Goal: Task Accomplishment & Management: Manage account settings

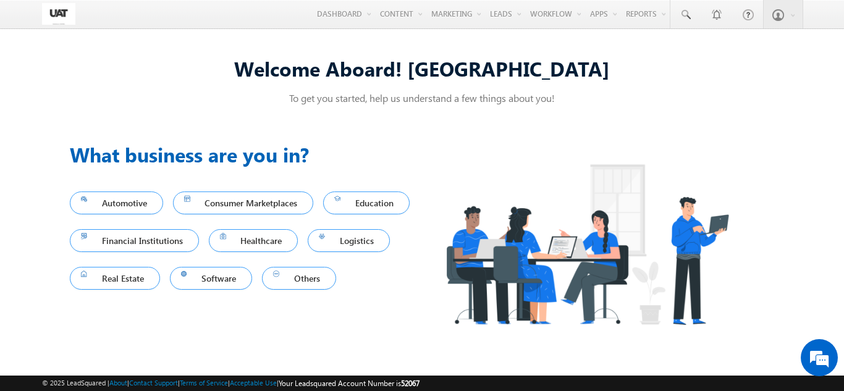
click at [475, 282] on img at bounding box center [587, 244] width 330 height 209
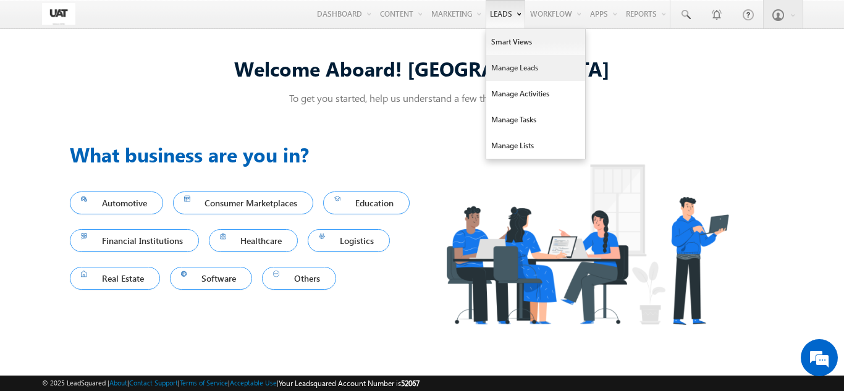
click at [508, 59] on link "Manage Leads" at bounding box center [535, 68] width 99 height 26
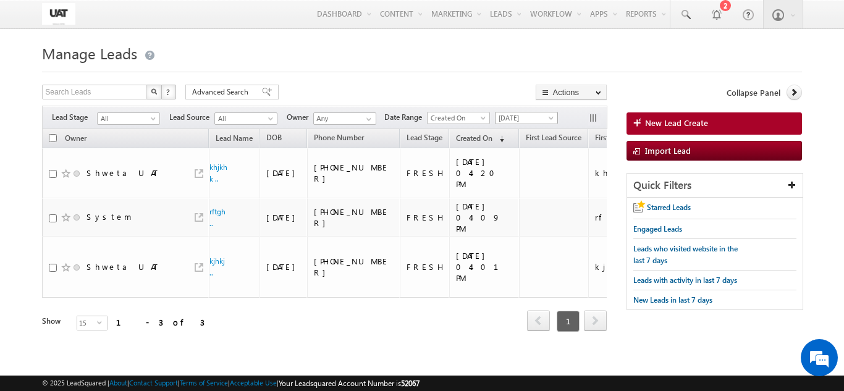
click at [513, 123] on span "Today" at bounding box center [525, 117] width 59 height 11
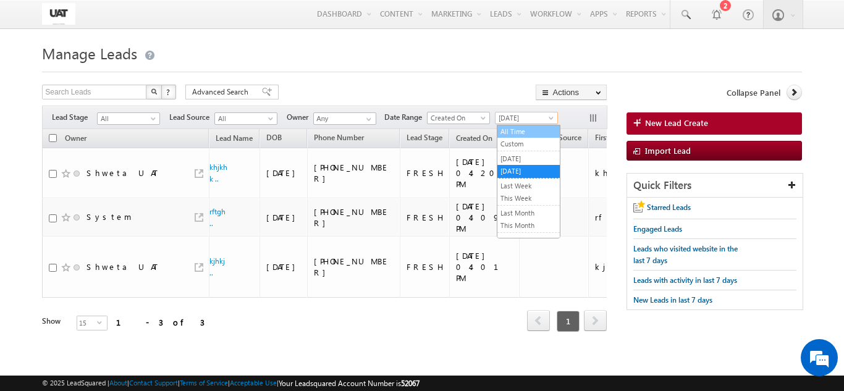
click at [517, 134] on link "All Time" at bounding box center [528, 131] width 62 height 11
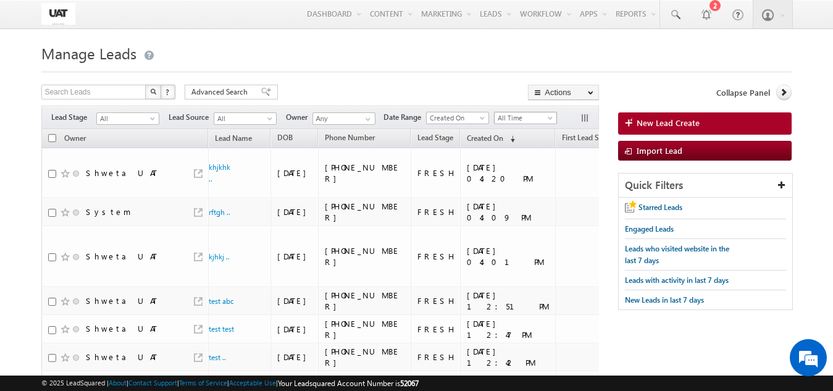
click at [522, 117] on span "All Time" at bounding box center [524, 117] width 59 height 11
click at [518, 173] on link "[DATE]" at bounding box center [528, 171] width 62 height 11
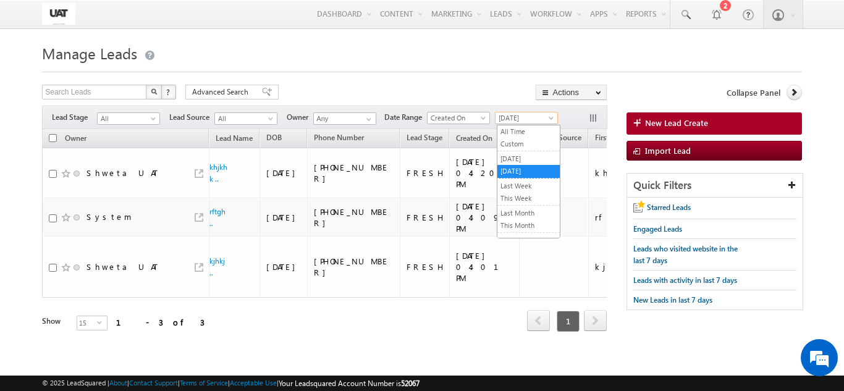
click at [529, 116] on span "[DATE]" at bounding box center [525, 117] width 59 height 11
click at [228, 88] on span "Advanced Search" at bounding box center [222, 91] width 60 height 11
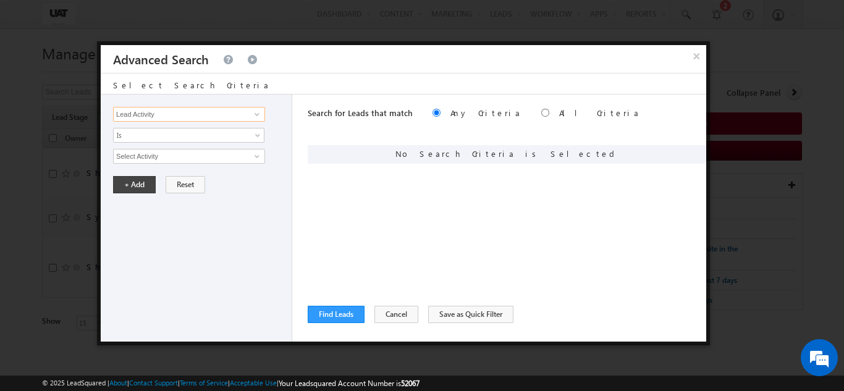
click at [219, 115] on input "Lead Activity" at bounding box center [189, 114] width 152 height 15
click at [169, 141] on link "First Name" at bounding box center [189, 140] width 152 height 14
type input "First Name"
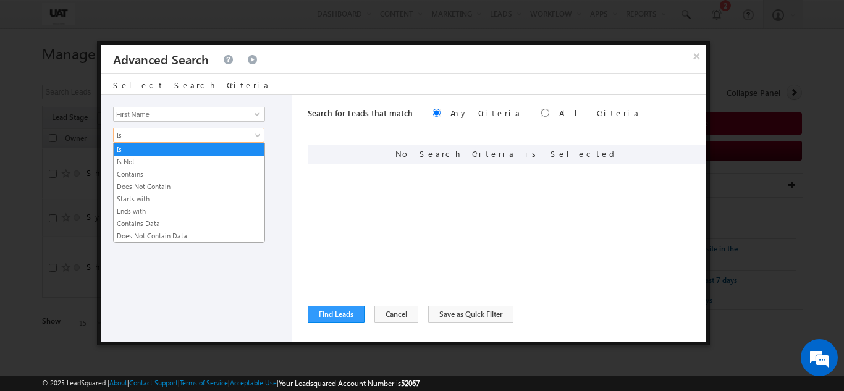
click at [169, 140] on span "Is" at bounding box center [181, 135] width 134 height 11
click at [147, 171] on link "Contains" at bounding box center [189, 174] width 151 height 11
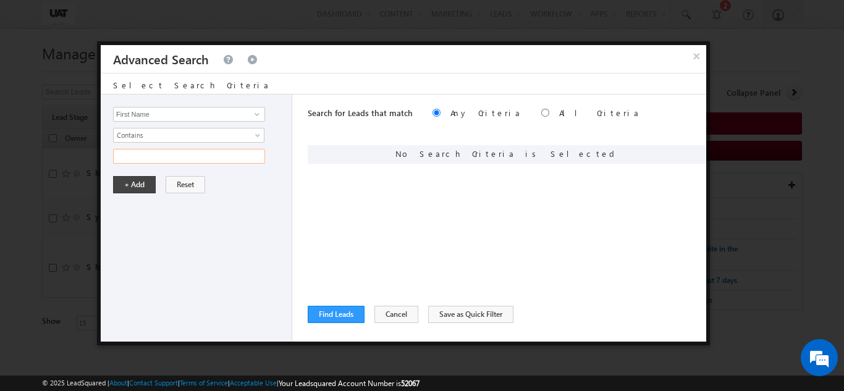
click at [146, 155] on input "text" at bounding box center [189, 156] width 152 height 15
type input "urmi"
click at [132, 187] on button "+ Add" at bounding box center [134, 184] width 43 height 17
click at [313, 318] on button "Find Leads" at bounding box center [336, 314] width 57 height 17
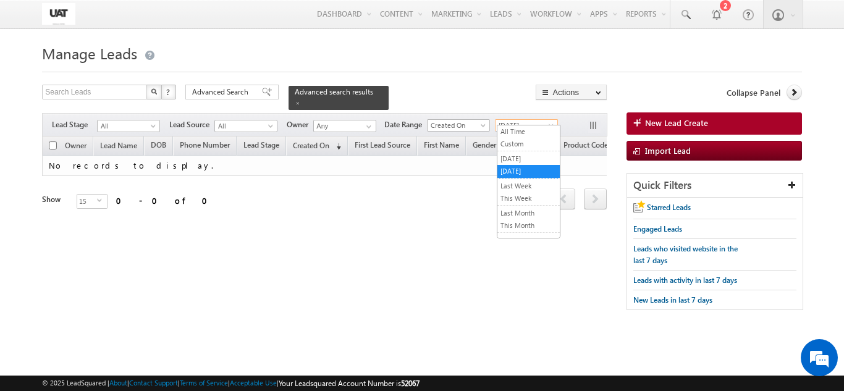
click at [536, 120] on span "[DATE]" at bounding box center [525, 125] width 59 height 11
click at [523, 125] on li "All Time" at bounding box center [528, 131] width 62 height 12
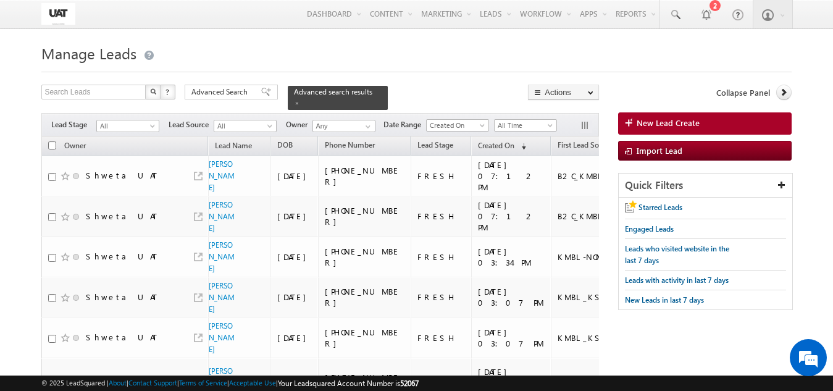
click at [522, 125] on div "Filters Lead Stage All All Lead Source All All Owner Any Any Date Range Go maxd…" at bounding box center [320, 124] width 558 height 23
click at [522, 122] on span "All Time" at bounding box center [524, 125] width 59 height 11
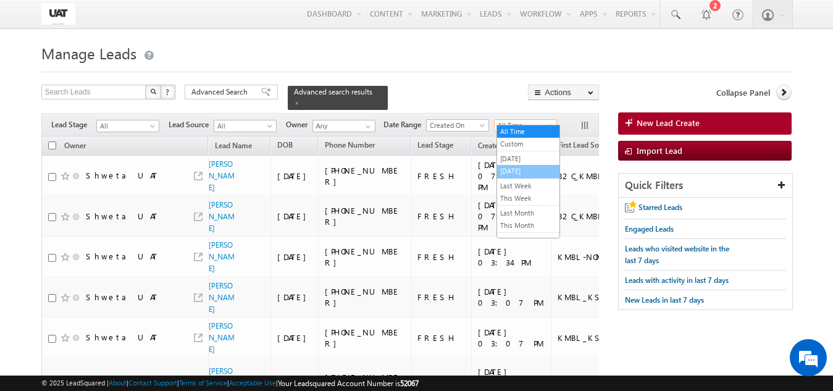
click at [518, 167] on link "[DATE]" at bounding box center [528, 171] width 62 height 11
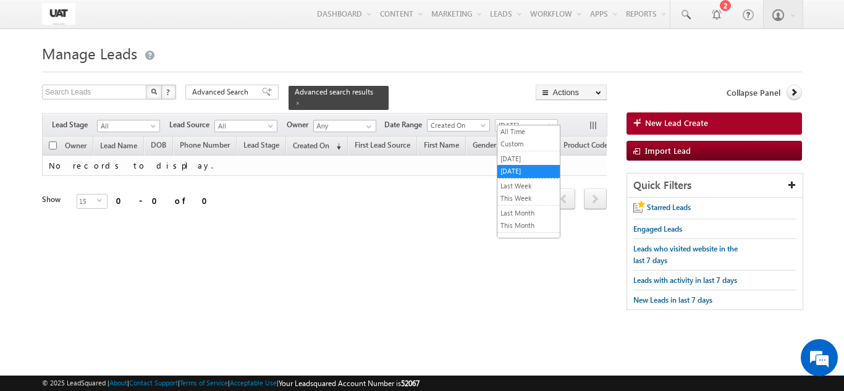
click at [507, 120] on span "[DATE]" at bounding box center [525, 125] width 59 height 11
click at [508, 129] on link "All Time" at bounding box center [528, 131] width 62 height 11
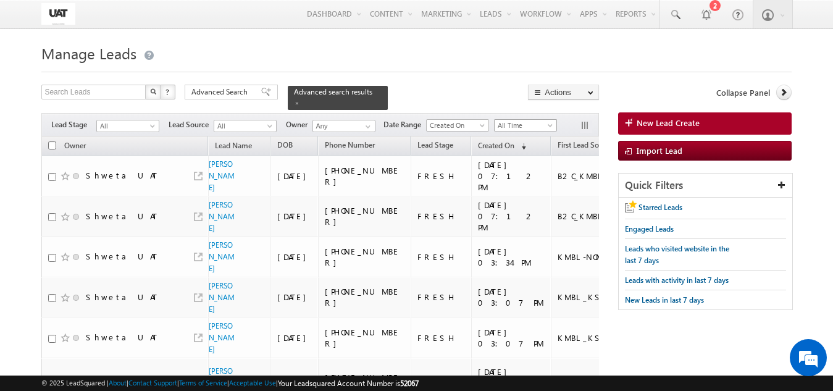
click at [531, 120] on span "All Time" at bounding box center [524, 125] width 59 height 11
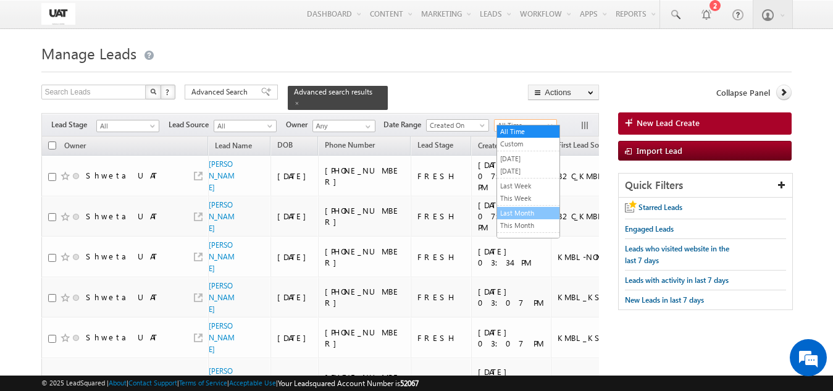
click at [526, 213] on link "Last Month" at bounding box center [528, 213] width 62 height 11
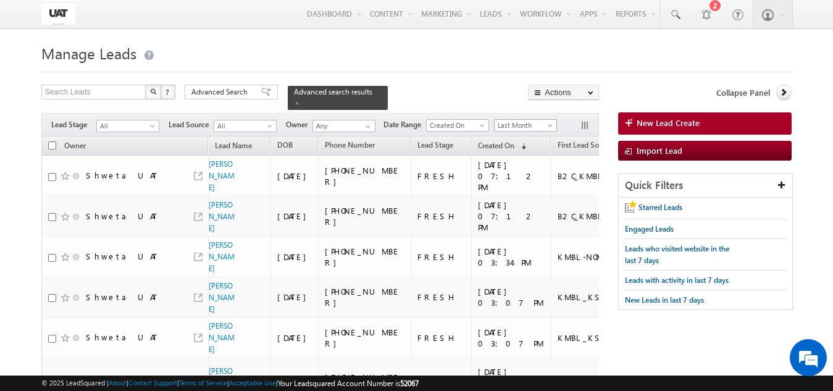
click at [528, 120] on span "Last Month" at bounding box center [524, 125] width 59 height 11
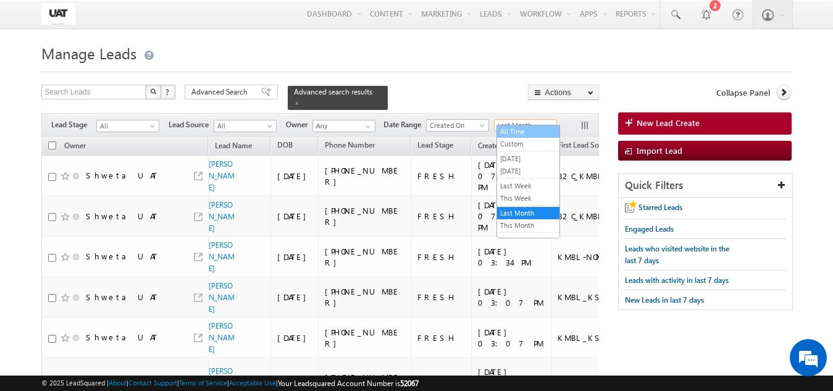
click at [523, 132] on link "All Time" at bounding box center [528, 131] width 62 height 11
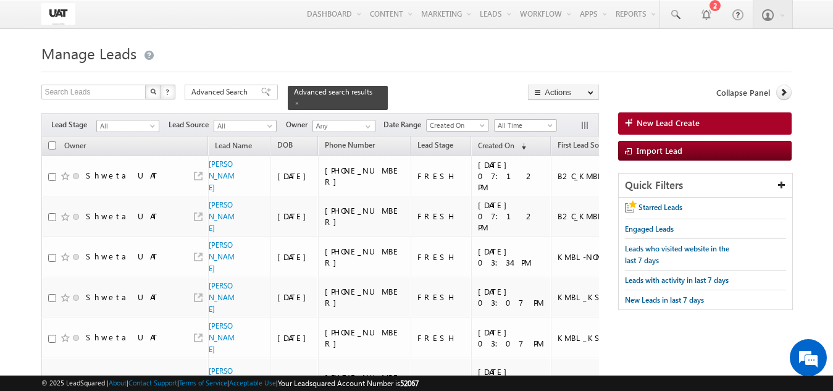
scroll to position [447, 0]
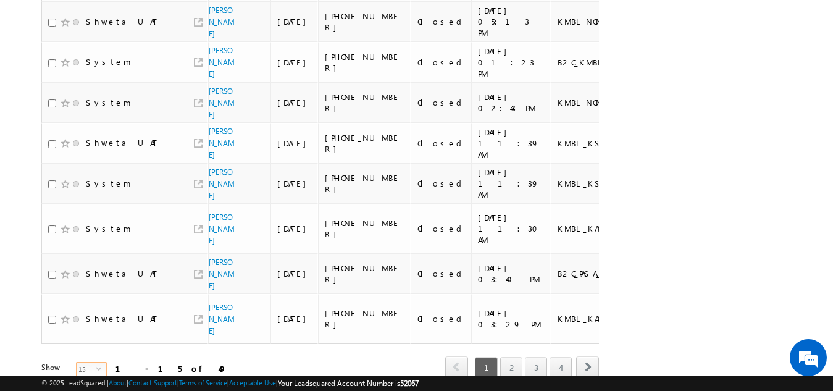
click at [78, 363] on span "15" at bounding box center [87, 370] width 20 height 14
click at [81, 361] on li "100" at bounding box center [84, 358] width 30 height 12
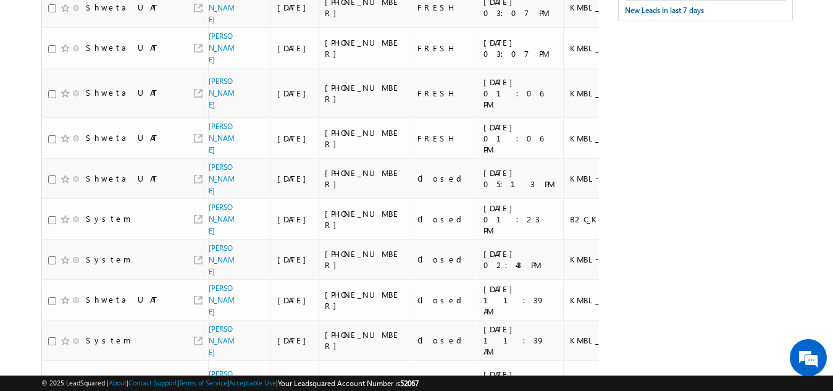
scroll to position [0, 0]
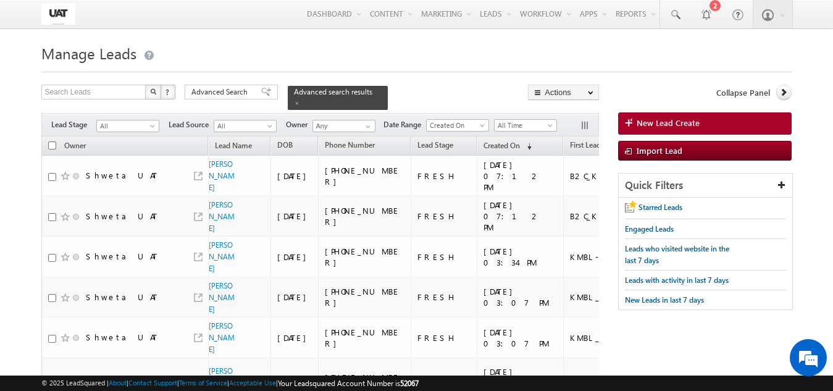
click at [51, 141] on input "checkbox" at bounding box center [52, 145] width 8 height 8
checkbox input "true"
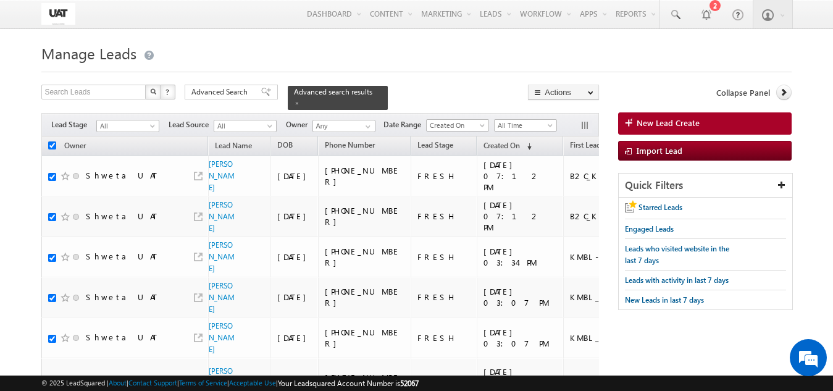
checkbox input "true"
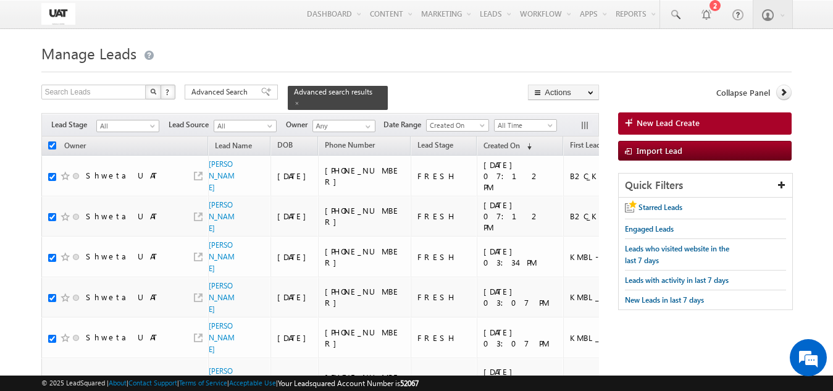
checkbox input "true"
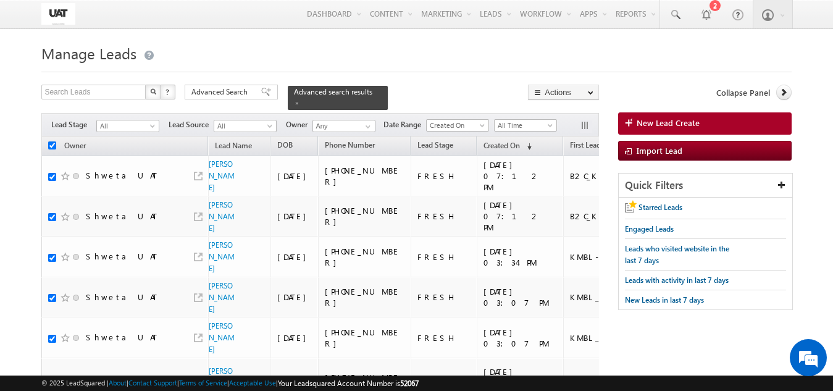
checkbox input "true"
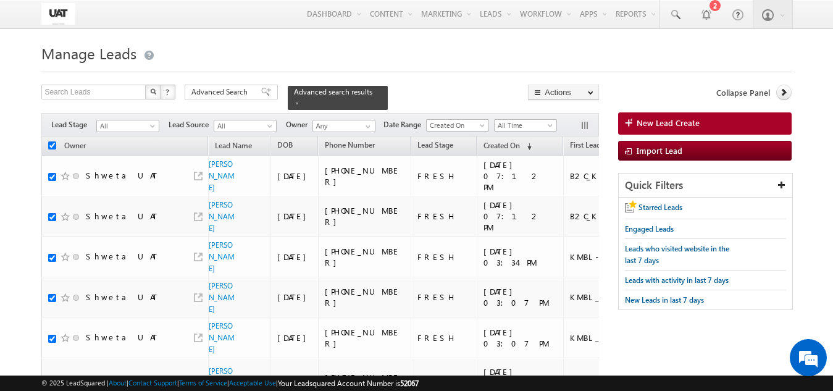
checkbox input "true"
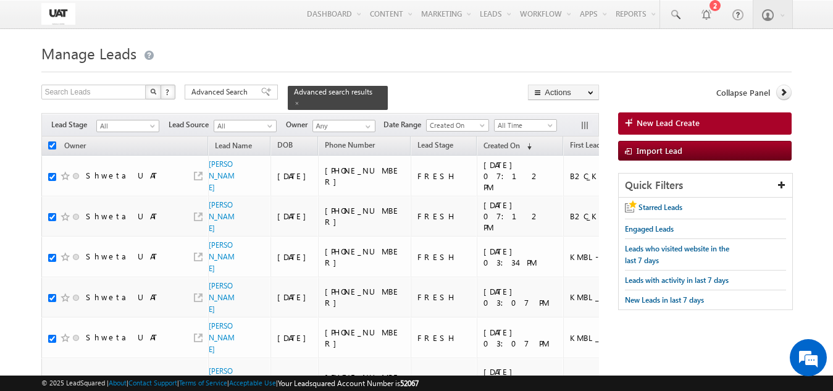
checkbox input "true"
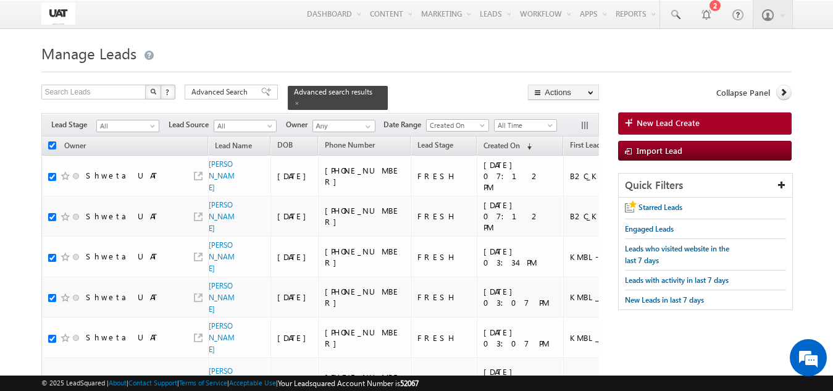
checkbox input "true"
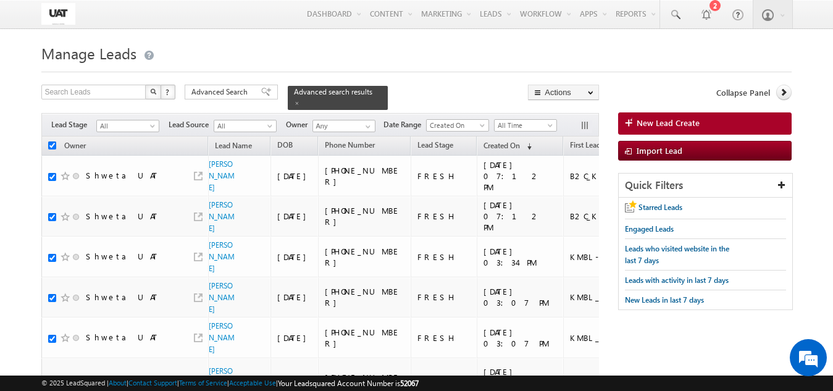
checkbox input "true"
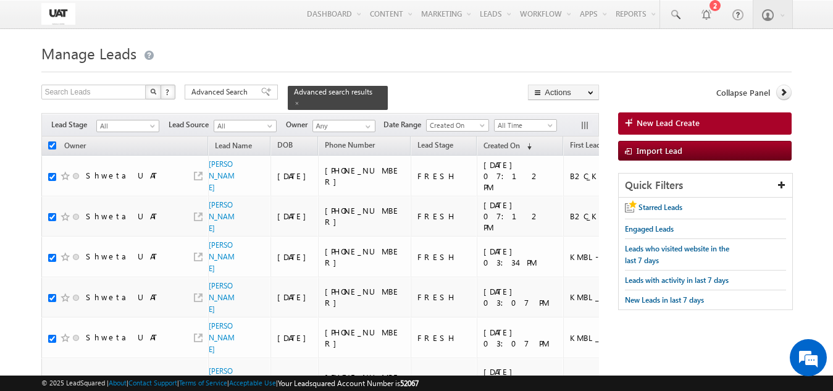
checkbox input "true"
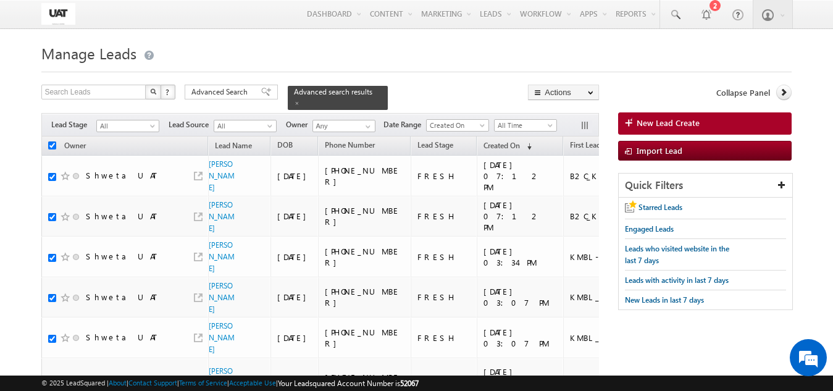
checkbox input "true"
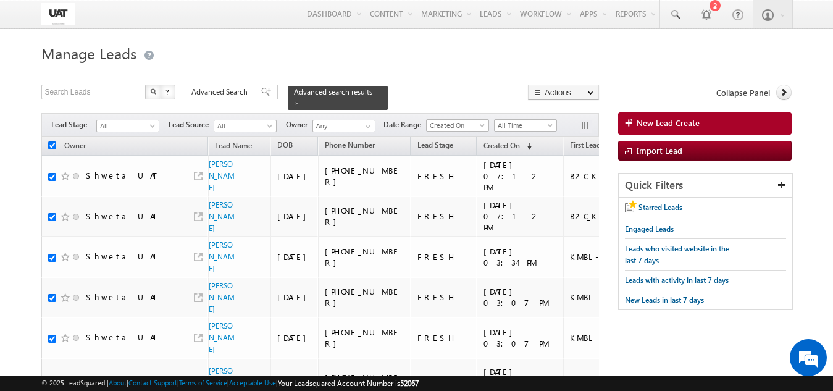
checkbox input "true"
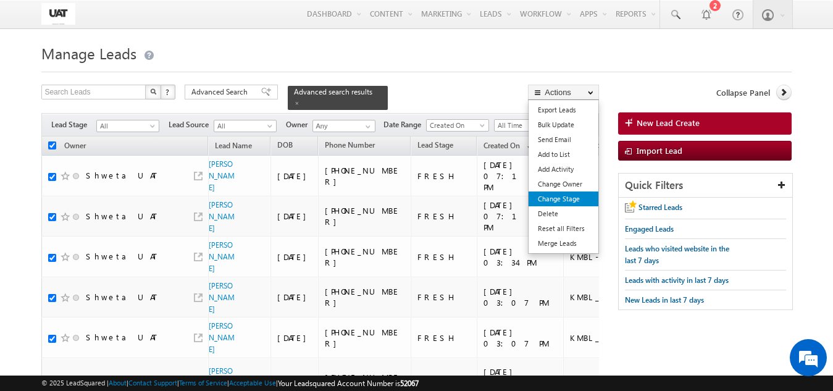
click at [542, 199] on link "Change Stage" at bounding box center [564, 199] width 70 height 15
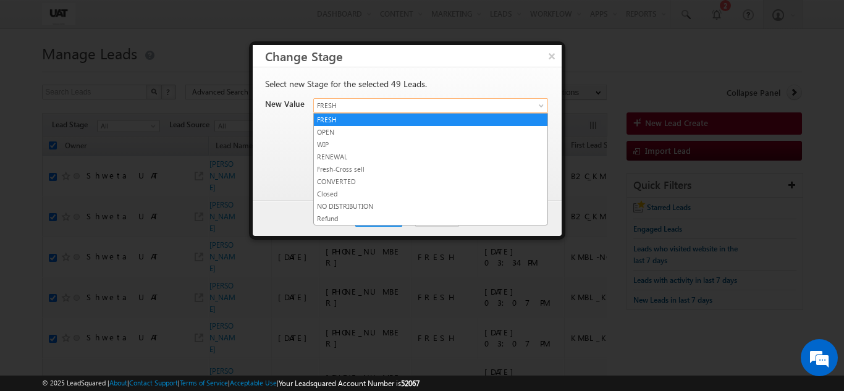
click at [442, 102] on span "FRESH" at bounding box center [416, 105] width 205 height 11
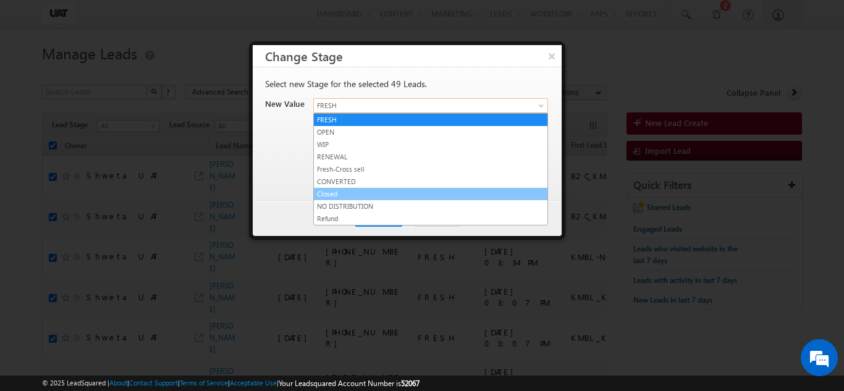
click at [350, 192] on link "Closed" at bounding box center [431, 193] width 234 height 11
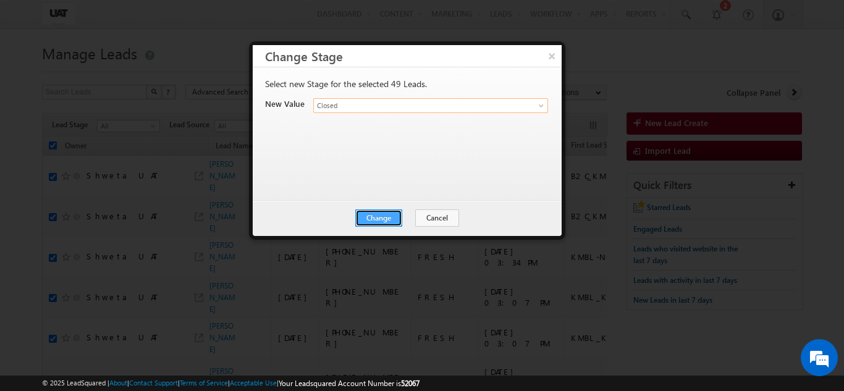
click at [369, 213] on button "Change" at bounding box center [378, 217] width 47 height 17
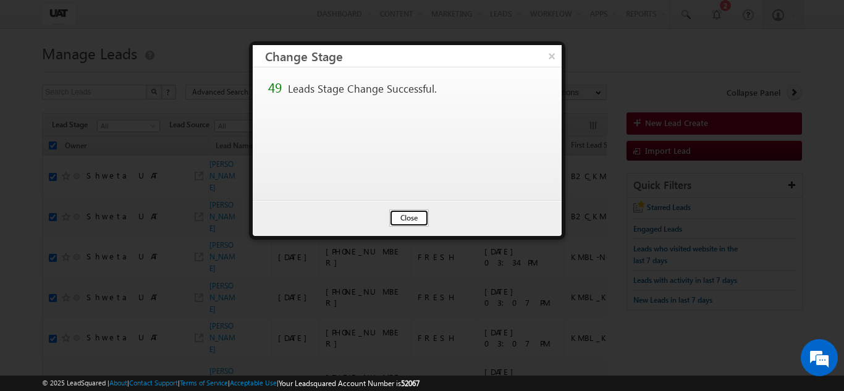
click at [407, 216] on button "Close" at bounding box center [409, 217] width 40 height 17
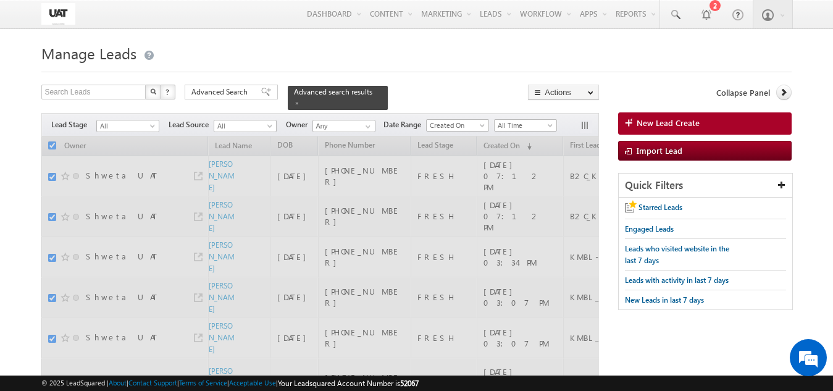
checkbox input "false"
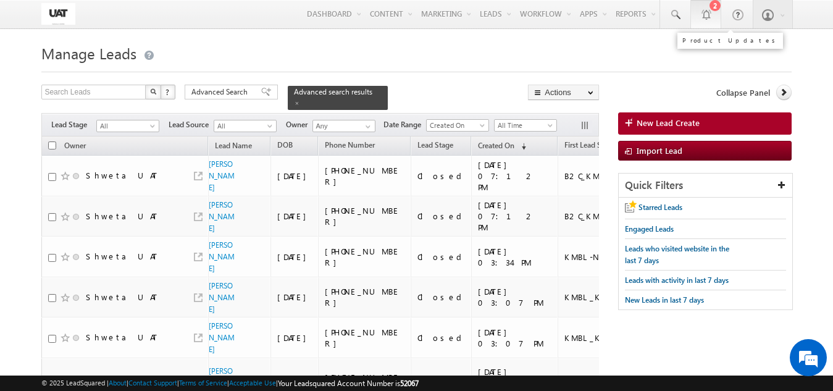
click at [718, 16] on link "2" at bounding box center [706, 14] width 31 height 28
click at [248, 100] on div "Search Leads X ? 49 results found Advanced Search Advanced Search Advanced sear…" at bounding box center [320, 97] width 558 height 25
click at [245, 88] on span "Advanced Search" at bounding box center [222, 91] width 60 height 11
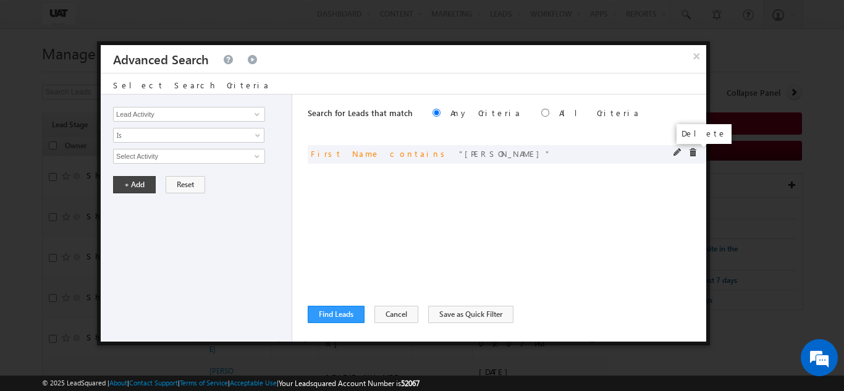
click at [694, 152] on span at bounding box center [692, 152] width 9 height 9
click at [247, 106] on div "Lead Activity Task Sales Group Prospect Id 29 Jul Open Leads 30 days not conver…" at bounding box center [197, 218] width 192 height 247
click at [247, 109] on input "Lead Activity" at bounding box center [189, 114] width 152 height 15
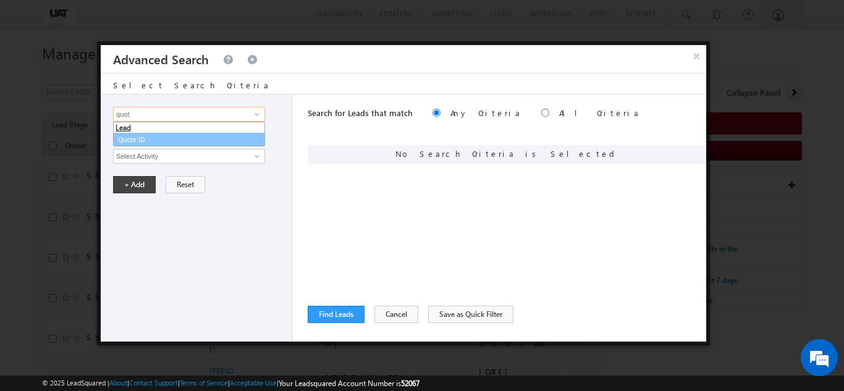
click at [215, 134] on link "Quote ID" at bounding box center [189, 140] width 152 height 14
type input "Quote ID"
click at [192, 156] on input "text" at bounding box center [189, 156] width 152 height 15
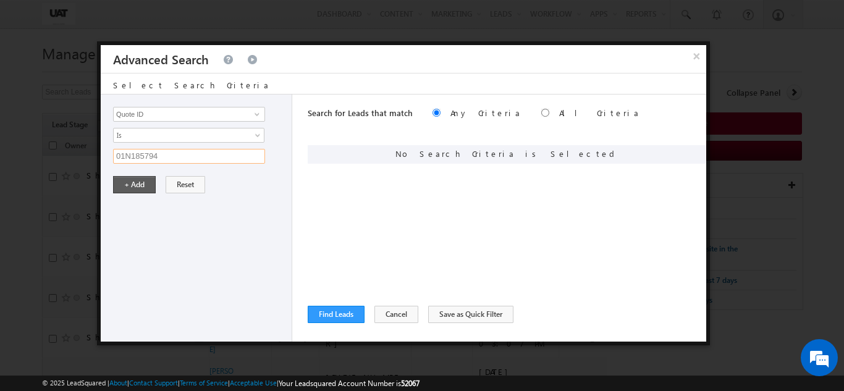
type input "01N185794"
click at [151, 177] on button "+ Add" at bounding box center [134, 184] width 43 height 17
click at [322, 321] on button "Find Leads" at bounding box center [336, 314] width 57 height 17
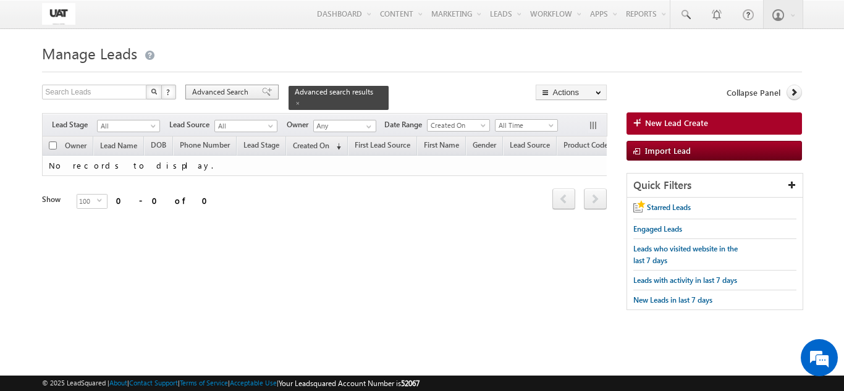
click at [208, 87] on span "Advanced Search" at bounding box center [222, 91] width 60 height 11
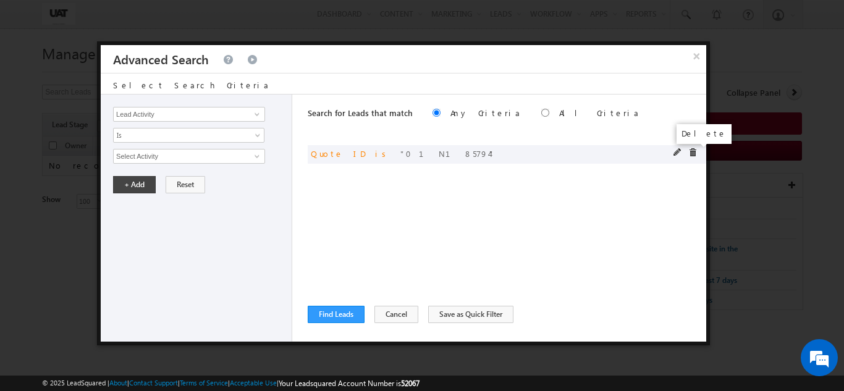
click at [692, 150] on span at bounding box center [692, 152] width 9 height 9
click at [182, 112] on input "Lead Activity" at bounding box center [189, 114] width 152 height 15
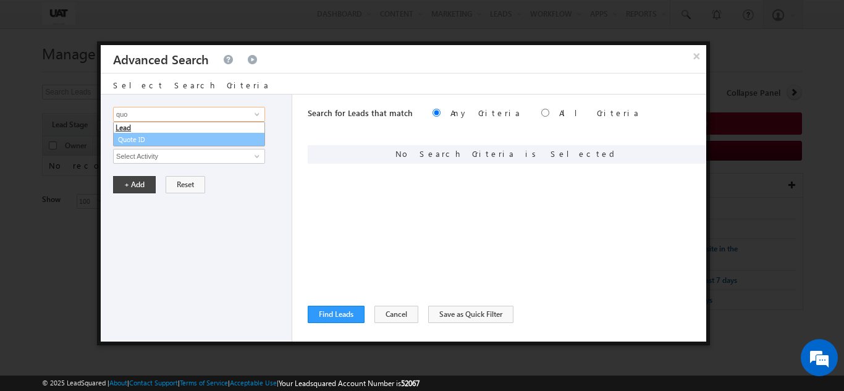
click at [154, 137] on link "Quote ID" at bounding box center [189, 140] width 152 height 14
type input "Quote ID"
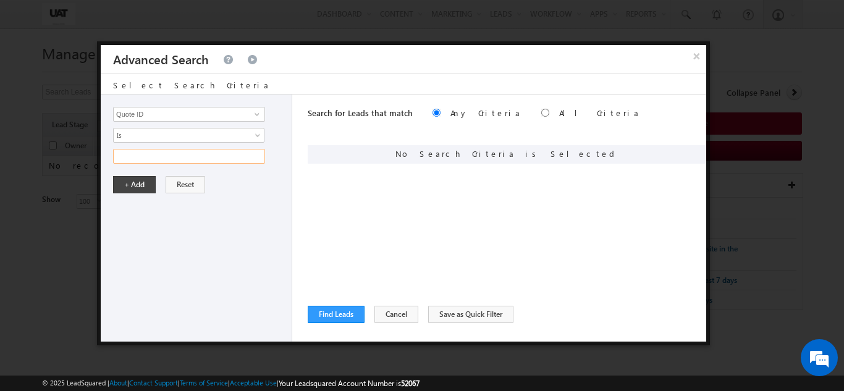
click at [150, 154] on input "text" at bounding box center [189, 156] width 152 height 15
type input "01N185995"
click at [134, 188] on button "+ Add" at bounding box center [134, 184] width 43 height 17
click at [327, 308] on button "Find Leads" at bounding box center [336, 314] width 57 height 17
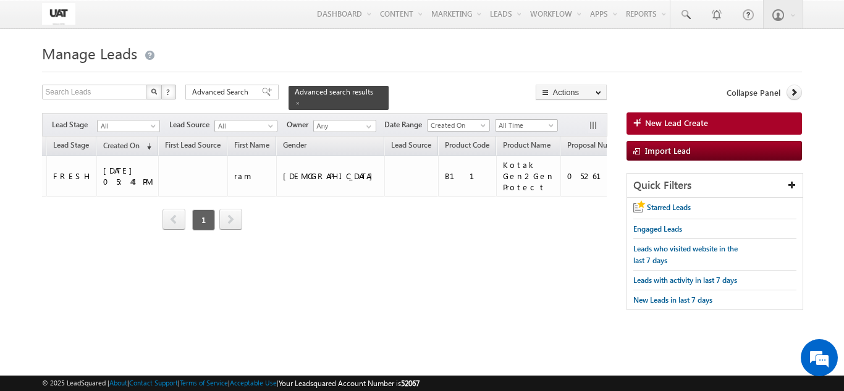
scroll to position [0, 369]
click at [205, 96] on span "Advanced Search" at bounding box center [222, 91] width 60 height 11
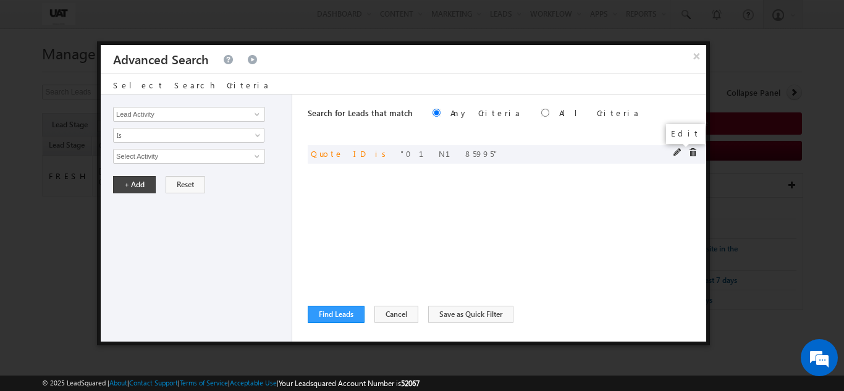
click at [680, 154] on span at bounding box center [677, 152] width 9 height 9
click at [189, 156] on input "01N185995" at bounding box center [189, 156] width 152 height 15
type input "01N185999"
click at [119, 186] on button "+ Add" at bounding box center [134, 184] width 43 height 17
click at [333, 316] on button "Find Leads" at bounding box center [336, 314] width 57 height 17
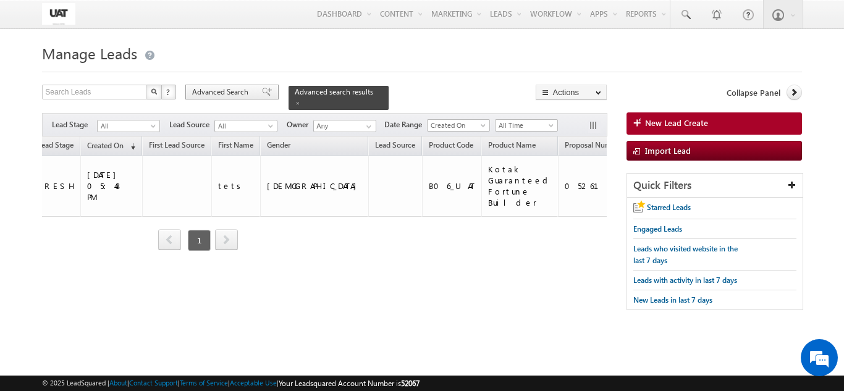
click at [216, 98] on span "Advanced Search" at bounding box center [222, 91] width 60 height 11
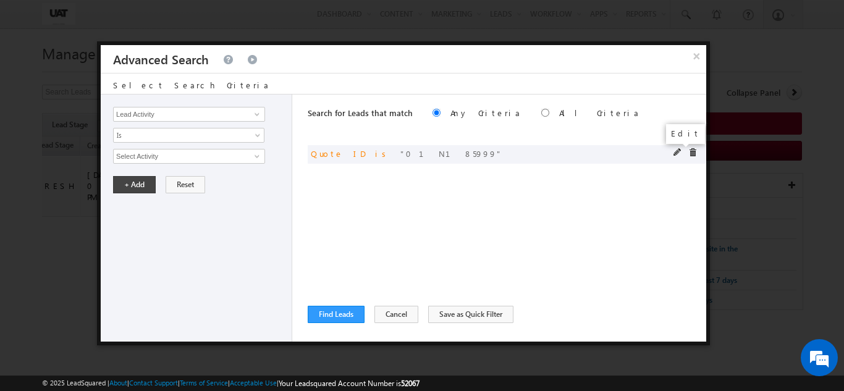
click at [681, 151] on span at bounding box center [677, 152] width 9 height 9
click at [227, 158] on input "01N185999" at bounding box center [189, 156] width 152 height 15
type input "01N186002"
click at [124, 186] on button "+ Add" at bounding box center [134, 184] width 43 height 17
click at [352, 321] on button "Find Leads" at bounding box center [336, 314] width 57 height 17
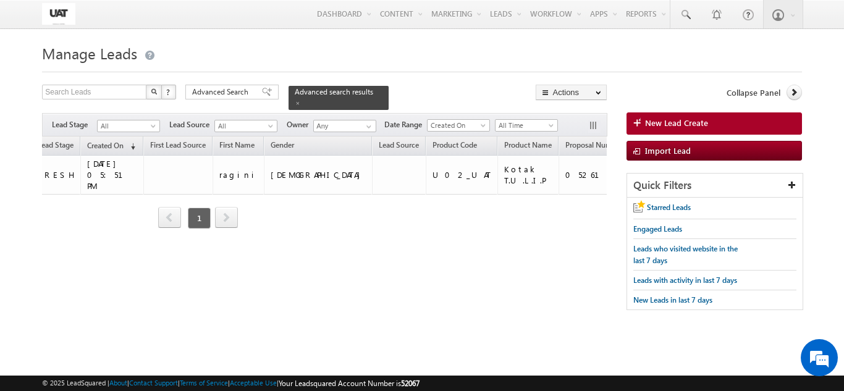
click at [219, 82] on form "Manage Leads New Lead Create Search Leads X ? 1 results found Advanced Search A…" at bounding box center [421, 181] width 759 height 282
click at [221, 83] on form "Manage Leads New Lead Create Search Leads X ? 1 results found Advanced Search A…" at bounding box center [421, 181] width 759 height 282
click at [222, 90] on span "Advanced Search" at bounding box center [222, 91] width 60 height 11
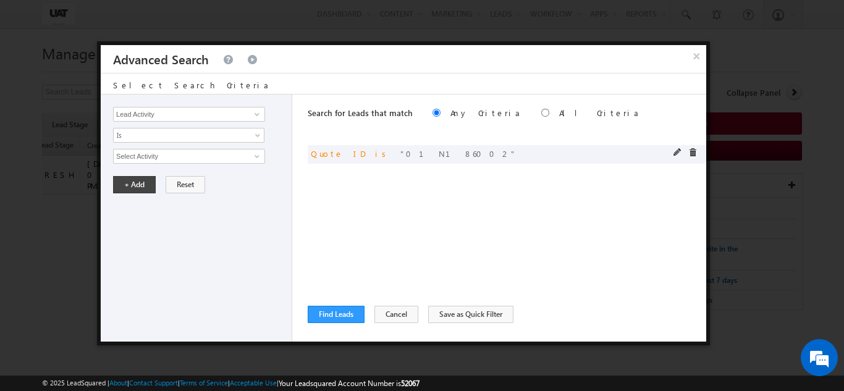
click at [680, 148] on span at bounding box center [677, 152] width 9 height 9
click at [188, 161] on input "01N186002" at bounding box center [189, 156] width 152 height 15
type input "01N186005"
click at [127, 187] on button "+ Add" at bounding box center [134, 184] width 43 height 17
click at [342, 321] on button "Find Leads" at bounding box center [336, 314] width 57 height 17
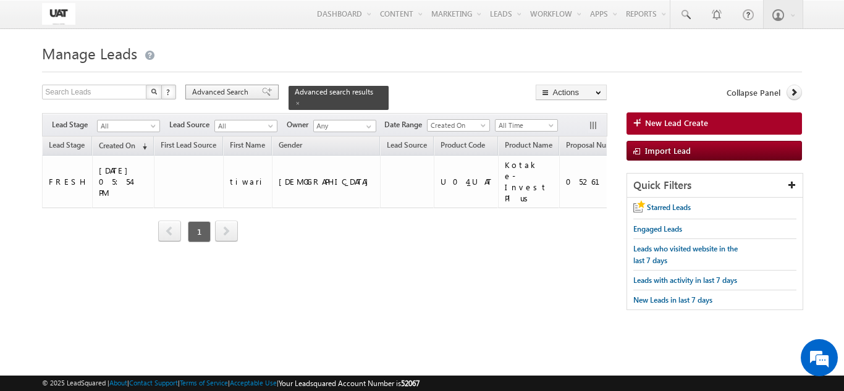
click at [235, 96] on span "Advanced Search" at bounding box center [222, 91] width 60 height 11
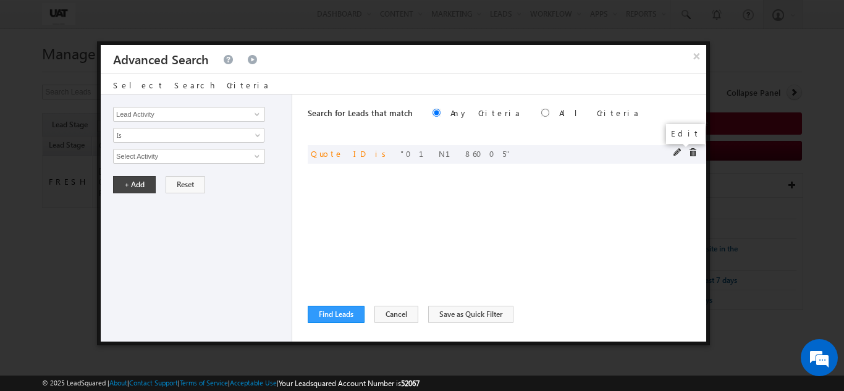
click at [675, 153] on span at bounding box center [677, 152] width 9 height 9
click at [211, 152] on input "01N186005" at bounding box center [189, 156] width 152 height 15
type input "01N186000"
click at [131, 179] on button "+ Add" at bounding box center [134, 184] width 43 height 17
click at [344, 318] on button "Find Leads" at bounding box center [336, 314] width 57 height 17
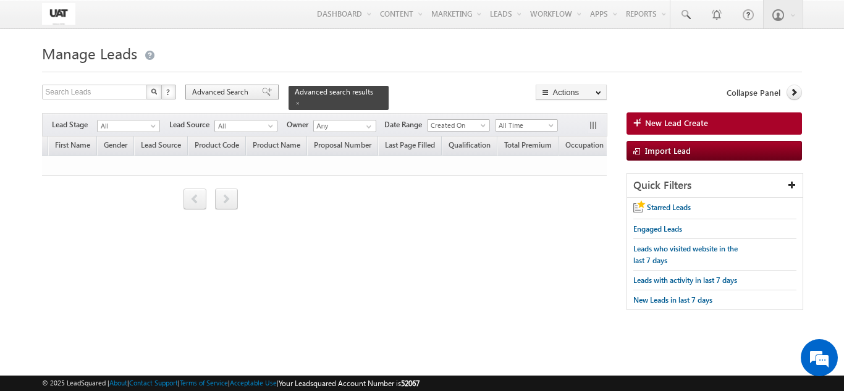
click at [231, 86] on div "Advanced Search" at bounding box center [231, 92] width 93 height 15
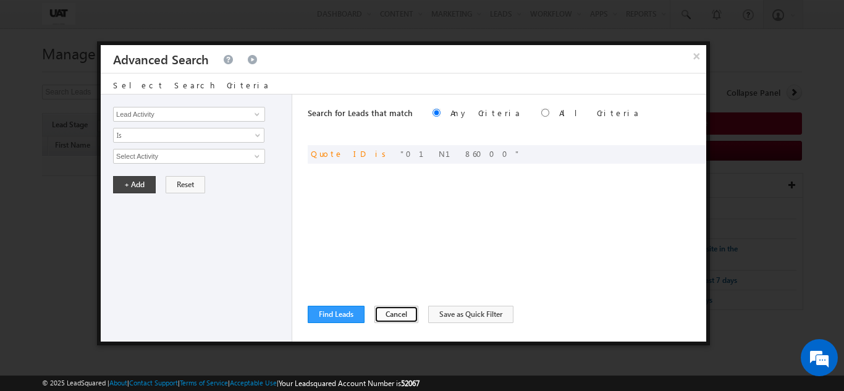
click at [405, 311] on button "Cancel" at bounding box center [396, 314] width 44 height 17
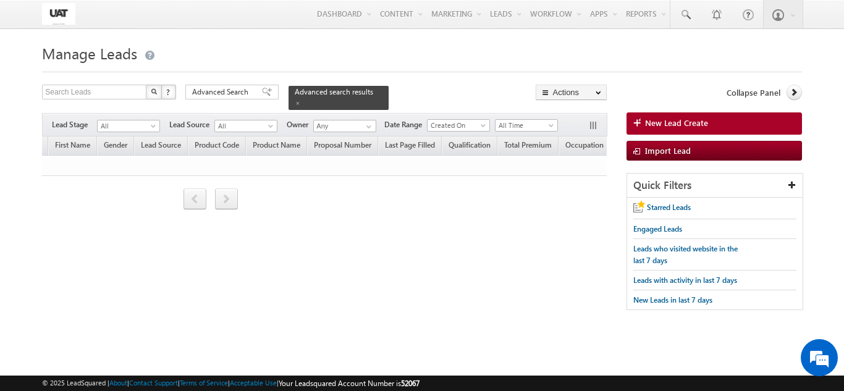
scroll to position [0, 863]
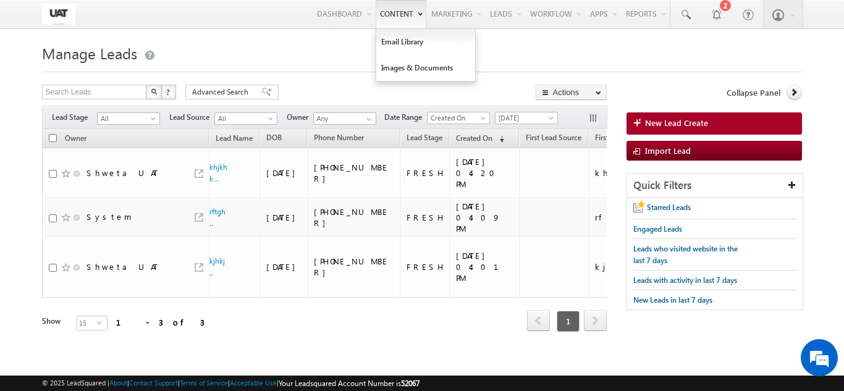
scroll to position [0, 14]
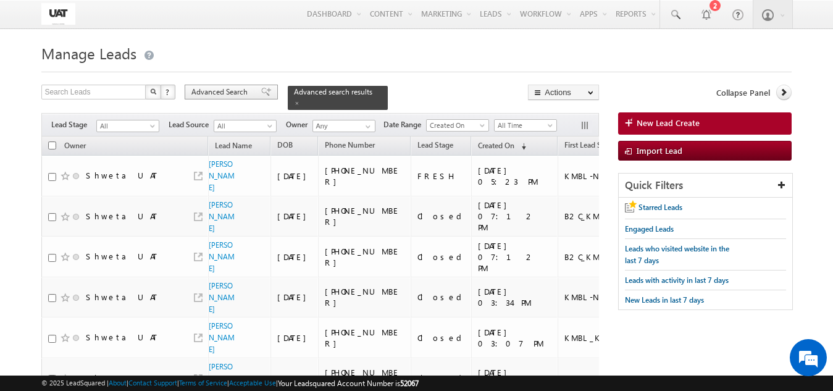
click at [242, 90] on span "Advanced Search" at bounding box center [222, 91] width 60 height 11
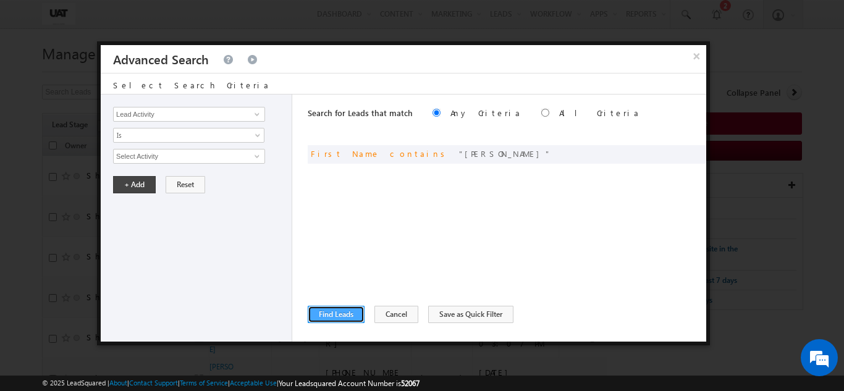
click at [347, 311] on button "Find Leads" at bounding box center [336, 314] width 57 height 17
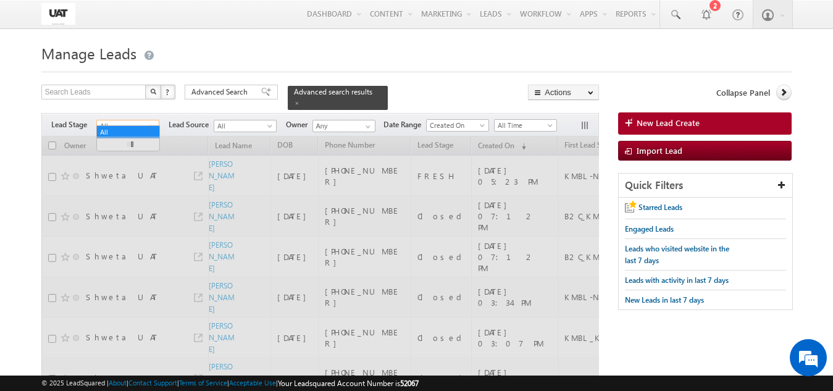
click at [130, 120] on span "All" at bounding box center [126, 125] width 59 height 11
click at [125, 122] on span "All" at bounding box center [126, 125] width 59 height 11
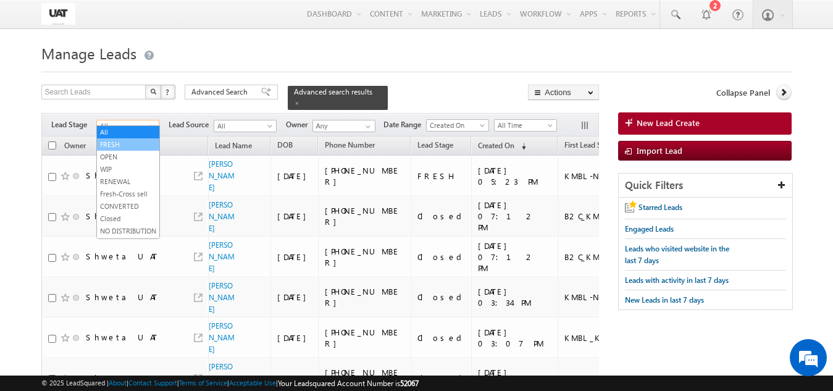
click at [112, 143] on link "FRESH" at bounding box center [128, 144] width 62 height 11
